Goal: Information Seeking & Learning: Learn about a topic

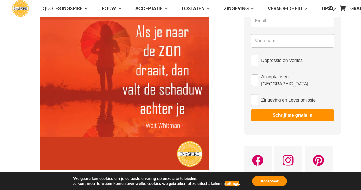
scroll to position [60, 0]
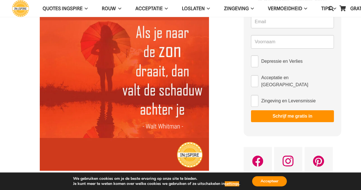
click at [239, 7] on span "Zingeving" at bounding box center [236, 9] width 25 height 6
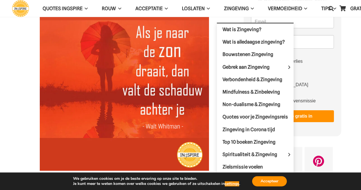
click at [235, 155] on span "Spiritualiteit & Zingeving" at bounding box center [255, 154] width 64 height 6
click at [274, 153] on span "Spiritualiteit & Zingeving" at bounding box center [255, 154] width 64 height 6
click at [294, 155] on span "Spiritualiteit & Zingeving Menu" at bounding box center [289, 154] width 9 height 12
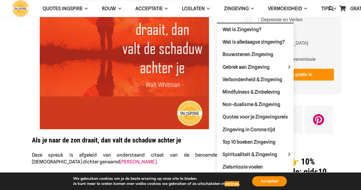
scroll to position [101, 0]
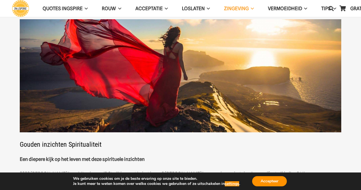
scroll to position [30, 0]
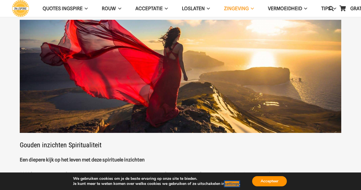
click at [234, 186] on button "settings" at bounding box center [232, 183] width 14 height 5
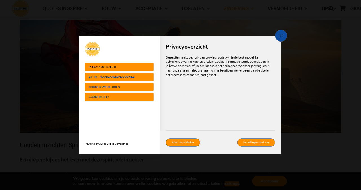
click at [99, 78] on span "Strikt noodzakelijke cookies" at bounding box center [115, 76] width 53 height 3
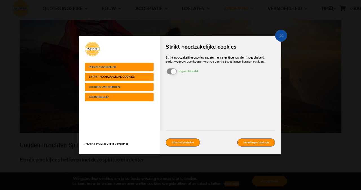
click at [107, 78] on span "Strikt noodzakelijke cookies" at bounding box center [115, 76] width 53 height 3
click at [102, 78] on span "Strikt noodzakelijke cookies" at bounding box center [115, 76] width 53 height 3
click at [99, 69] on span "Privacyoverzicht" at bounding box center [115, 66] width 53 height 3
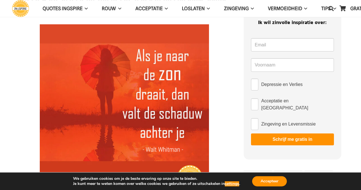
scroll to position [36, 0]
